Goal: Task Accomplishment & Management: Complete application form

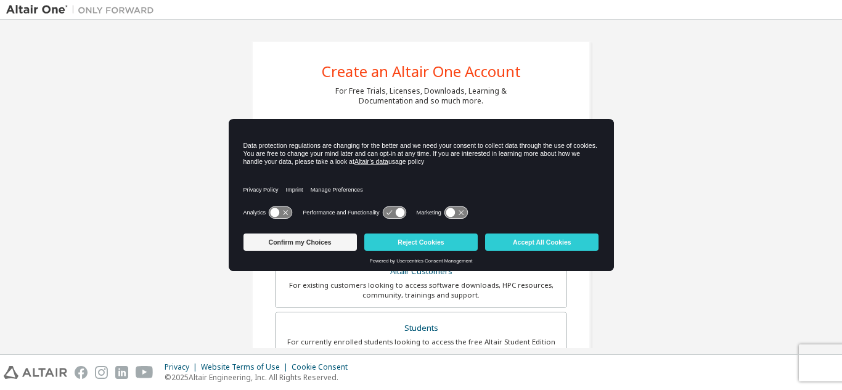
click at [280, 212] on icon at bounding box center [280, 213] width 23 height 12
click at [537, 237] on button "Accept All Cookies" at bounding box center [541, 242] width 113 height 17
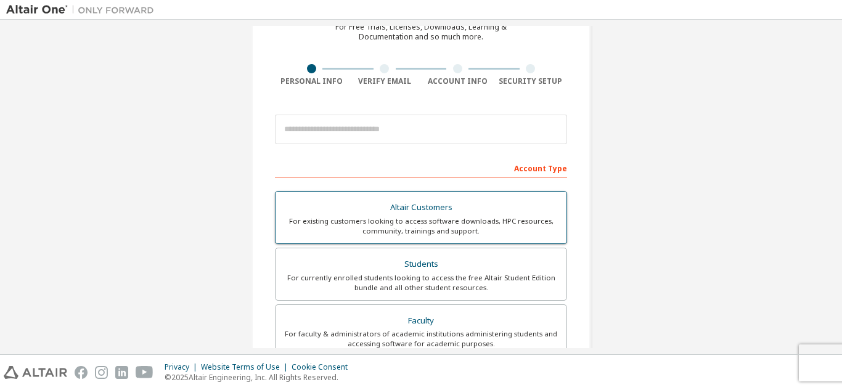
scroll to position [80, 0]
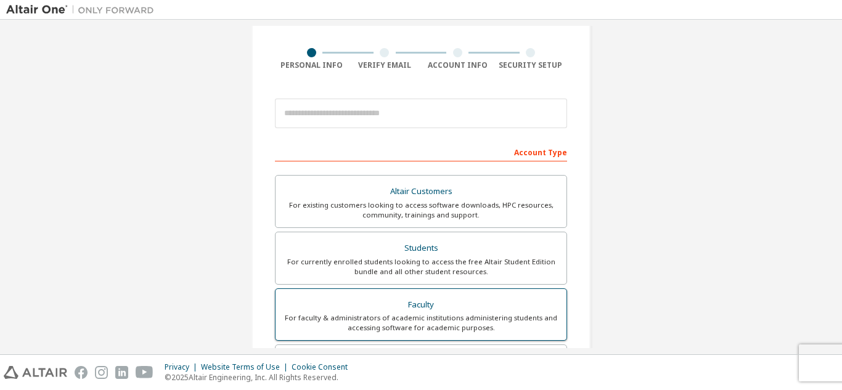
click at [425, 322] on div "For faculty & administrators of academic institutions administering students an…" at bounding box center [421, 323] width 276 height 20
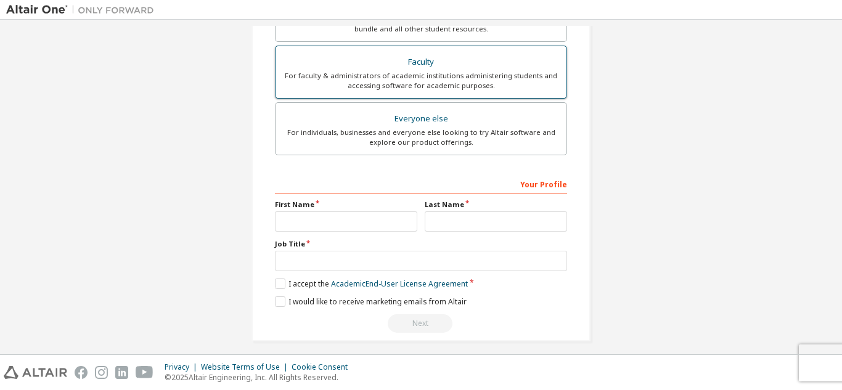
scroll to position [355, 0]
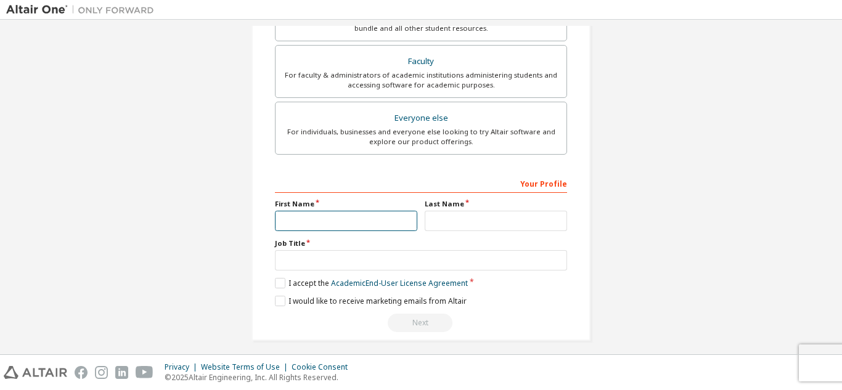
click at [374, 223] on input "text" at bounding box center [346, 221] width 142 height 20
type input "**********"
type input "*****"
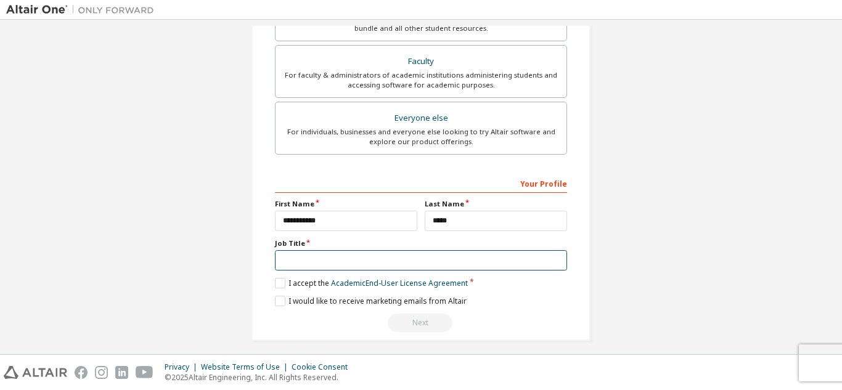
click at [351, 268] on input "text" at bounding box center [421, 260] width 292 height 20
type input "*********"
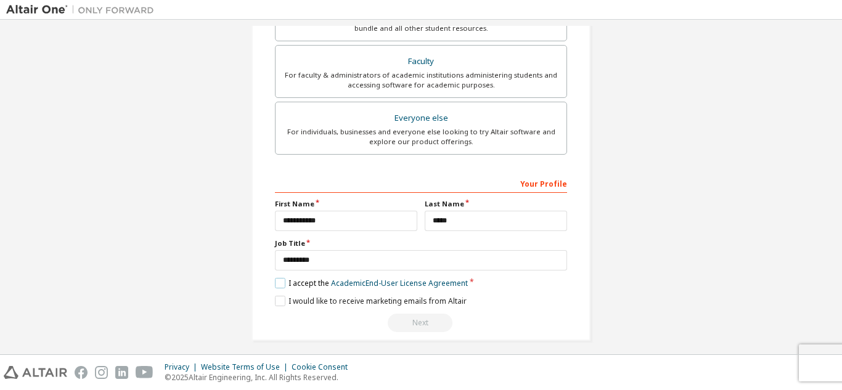
click at [279, 281] on label "I accept the Academic End-User License Agreement" at bounding box center [371, 283] width 193 height 10
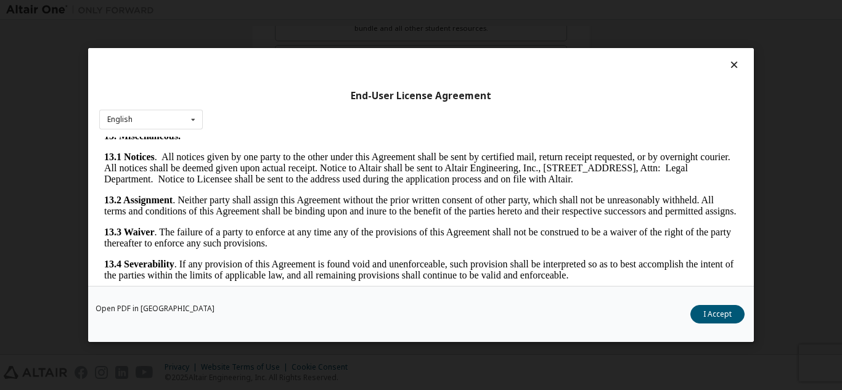
scroll to position [2047, 0]
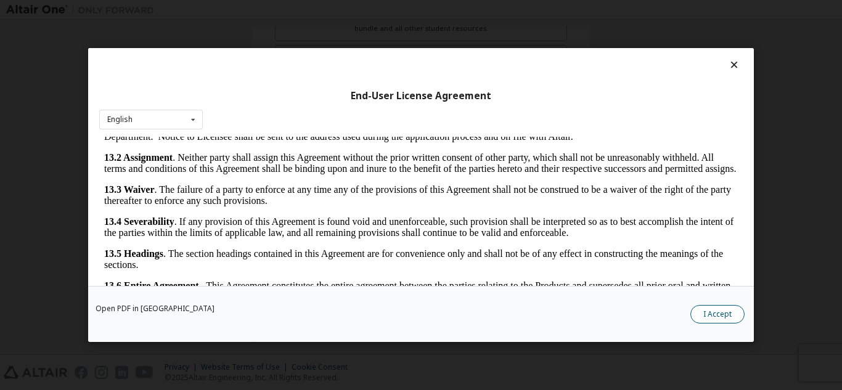
click at [711, 311] on button "I Accept" at bounding box center [718, 314] width 54 height 18
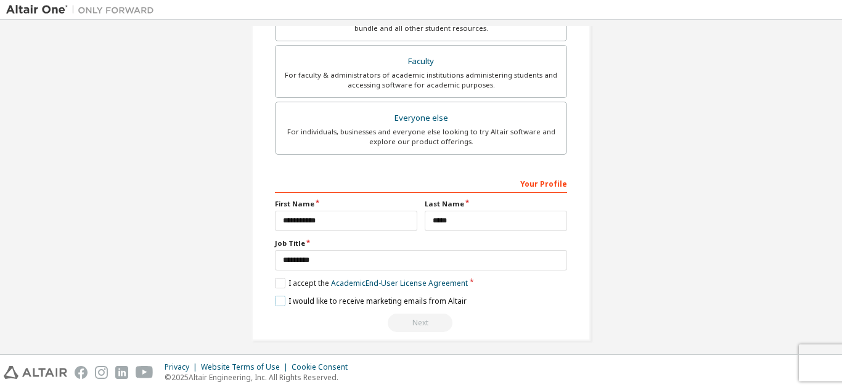
click at [280, 299] on label "I would like to receive marketing emails from Altair" at bounding box center [371, 301] width 192 height 10
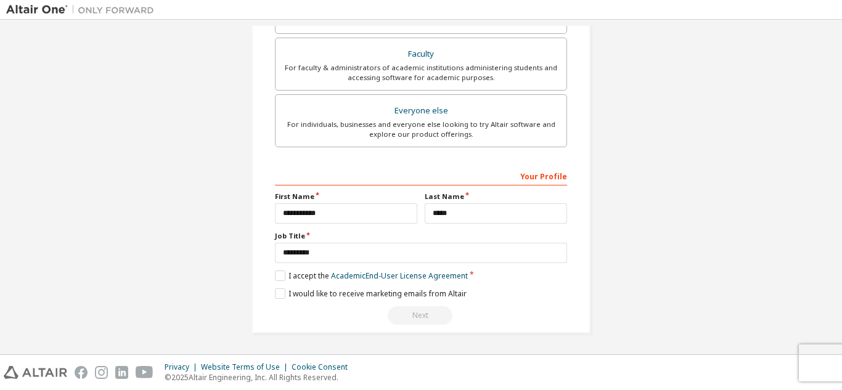
click at [419, 316] on div "Next" at bounding box center [421, 315] width 292 height 18
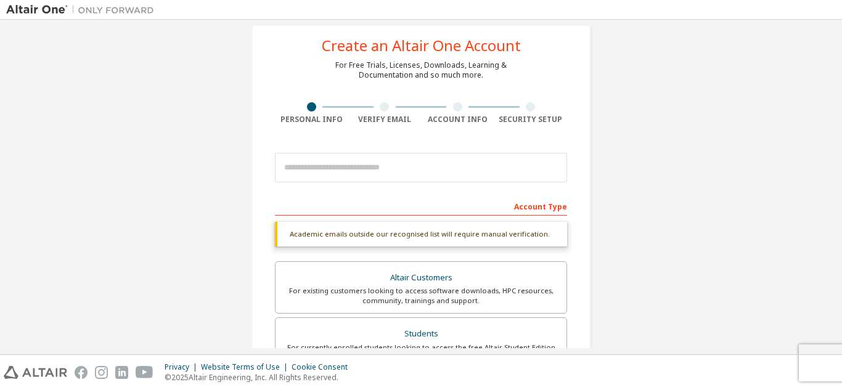
scroll to position [0, 0]
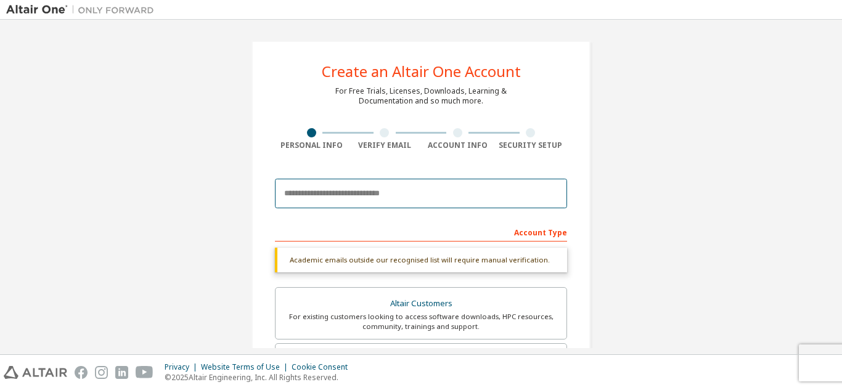
click at [420, 194] on input "email" at bounding box center [421, 194] width 292 height 30
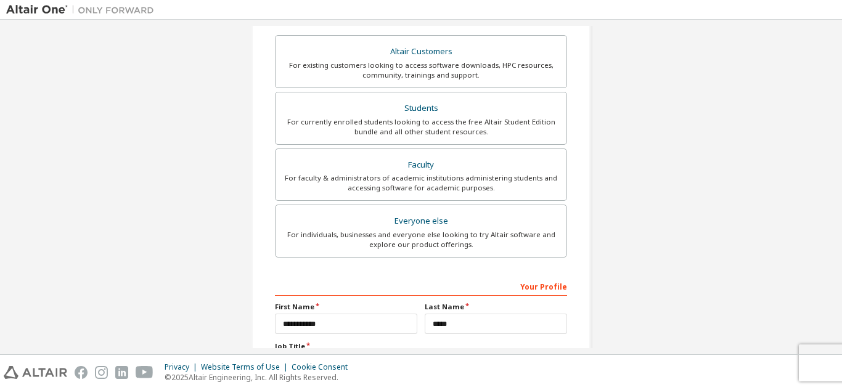
scroll to position [227, 0]
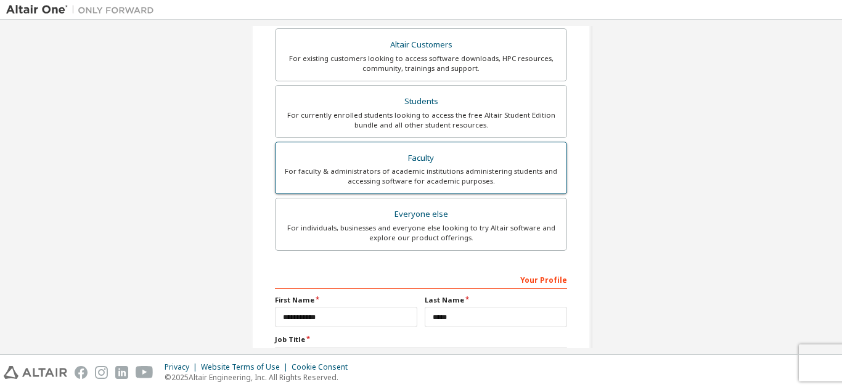
type input "**********"
click at [428, 172] on div "For faculty & administrators of academic institutions administering students an…" at bounding box center [421, 176] width 276 height 20
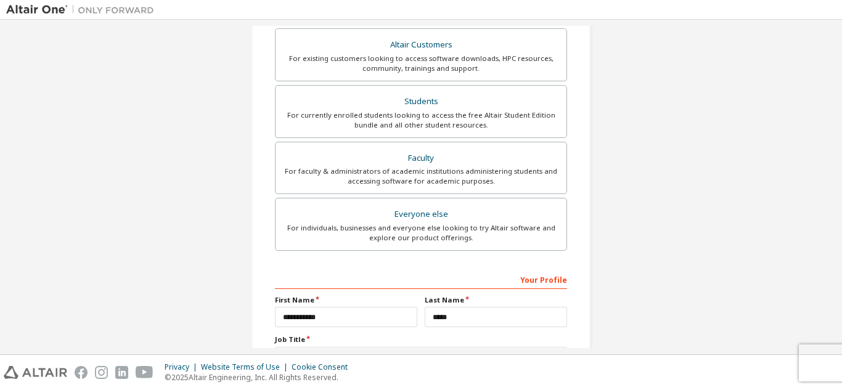
scroll to position [330, 0]
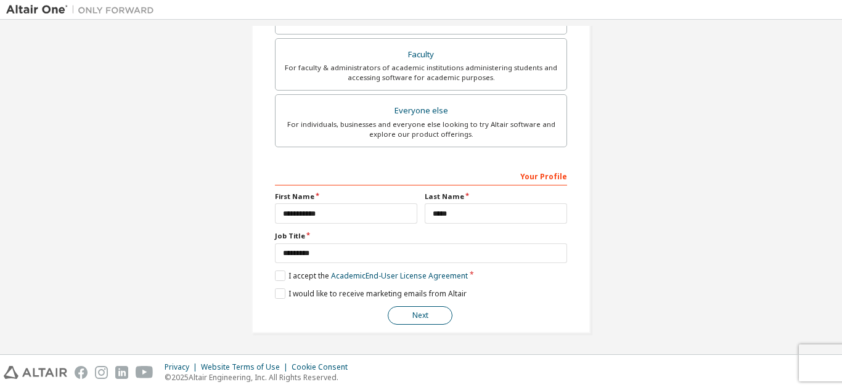
click at [417, 319] on button "Next" at bounding box center [420, 315] width 65 height 18
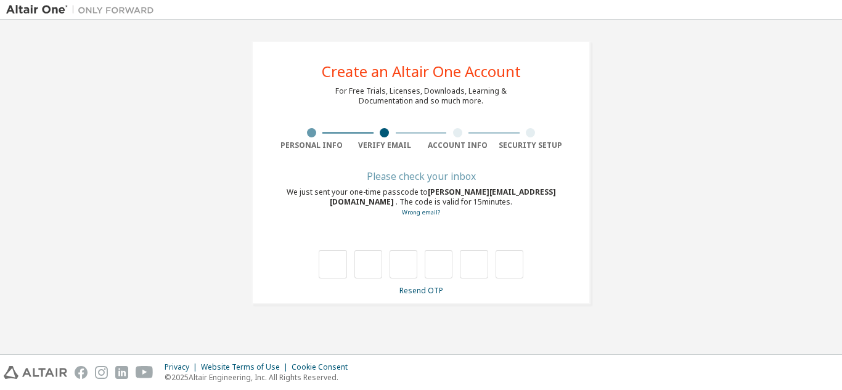
scroll to position [0, 0]
type input "*"
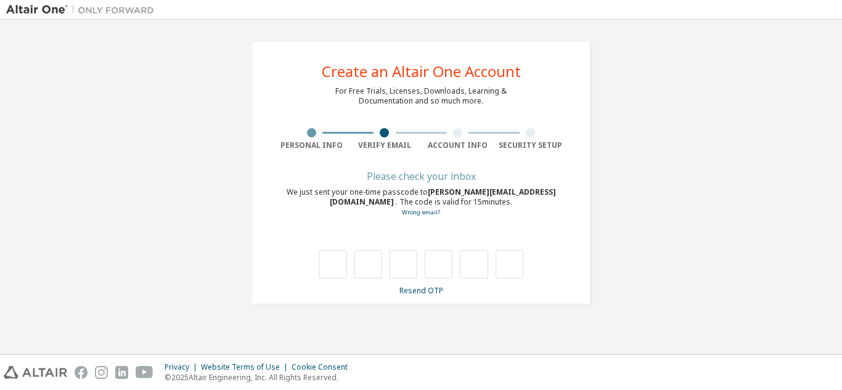
type input "*"
